Goal: Find specific page/section: Find specific page/section

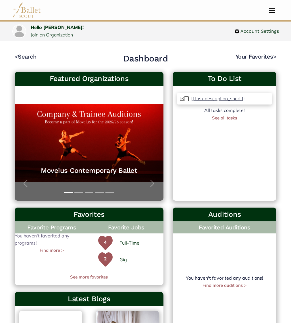
click at [30, 57] on link "< Search" at bounding box center [26, 56] width 22 height 7
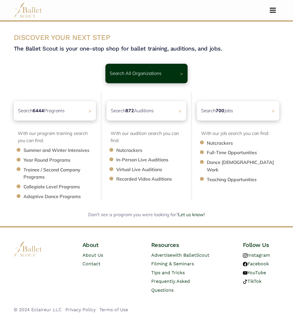
click at [160, 77] on p "Search All Organizations" at bounding box center [136, 73] width 52 height 7
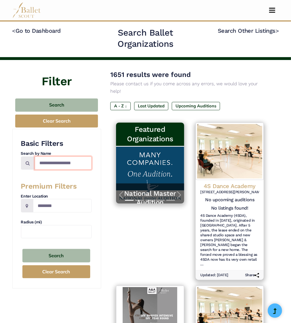
click at [69, 159] on input "Search by names..." at bounding box center [63, 162] width 57 height 13
type input "**********"
